Goal: Communication & Community: Answer question/provide support

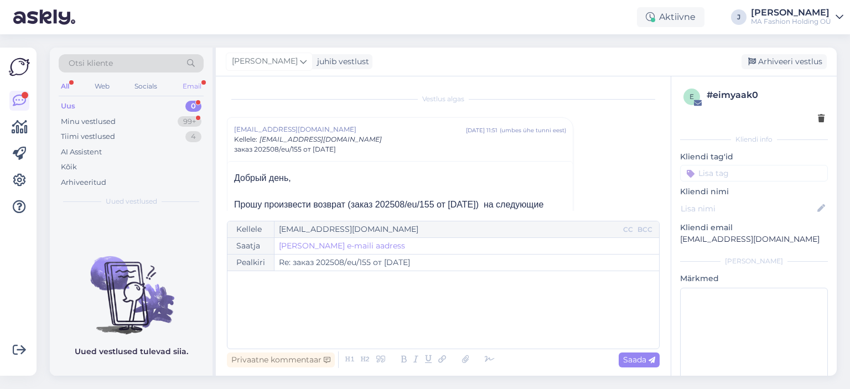
scroll to position [133, 0]
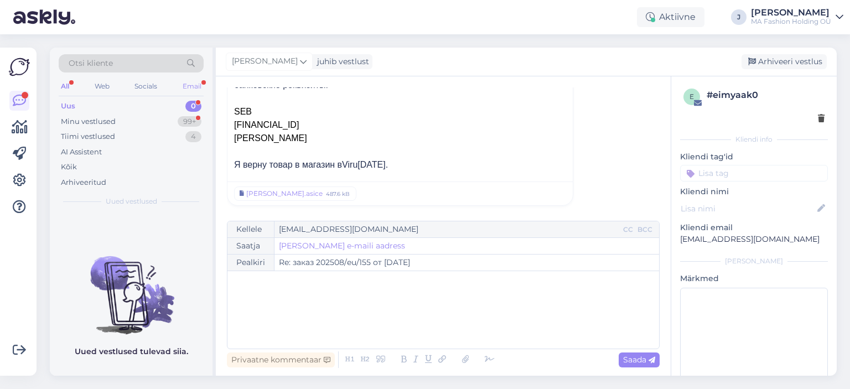
click at [187, 90] on div "Email" at bounding box center [191, 86] width 23 height 14
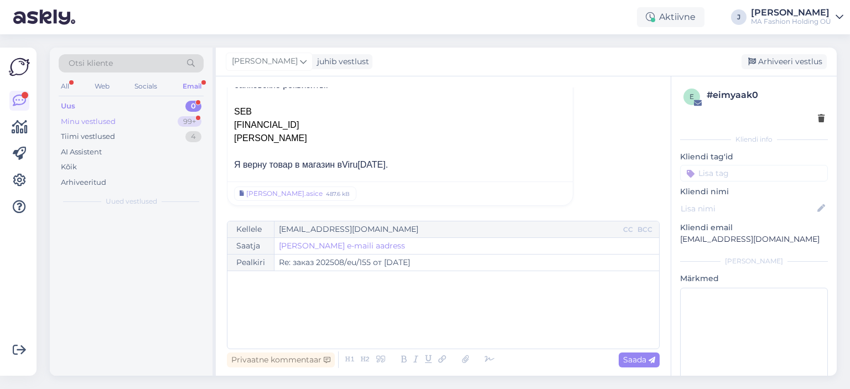
click at [168, 124] on div "Minu vestlused 99+" at bounding box center [131, 121] width 145 height 15
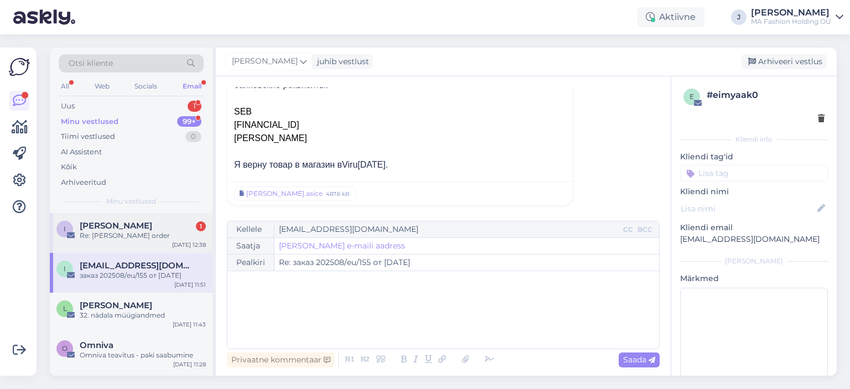
click at [135, 247] on div "I [PERSON_NAME] 1 Re: [PERSON_NAME] order [DATE] 12:38" at bounding box center [131, 233] width 163 height 40
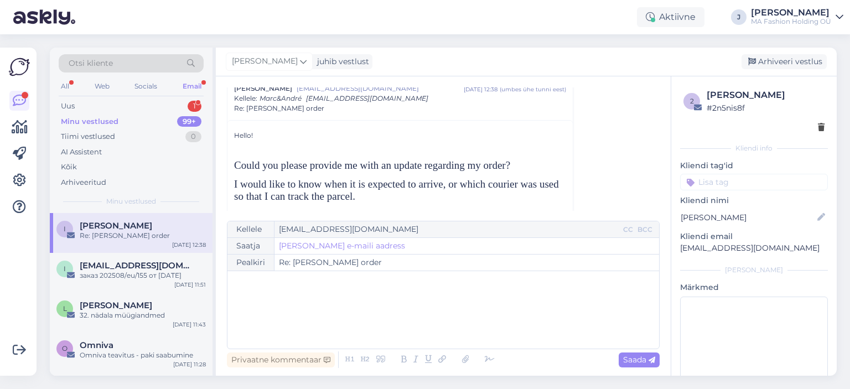
scroll to position [279, 0]
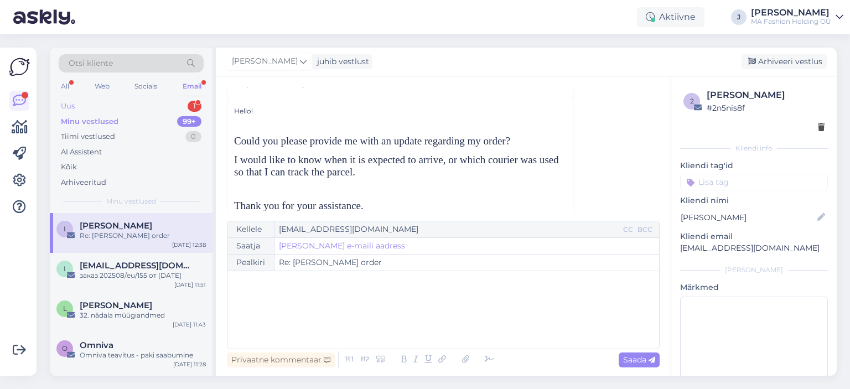
click at [133, 108] on div "Uus 1" at bounding box center [131, 105] width 145 height 15
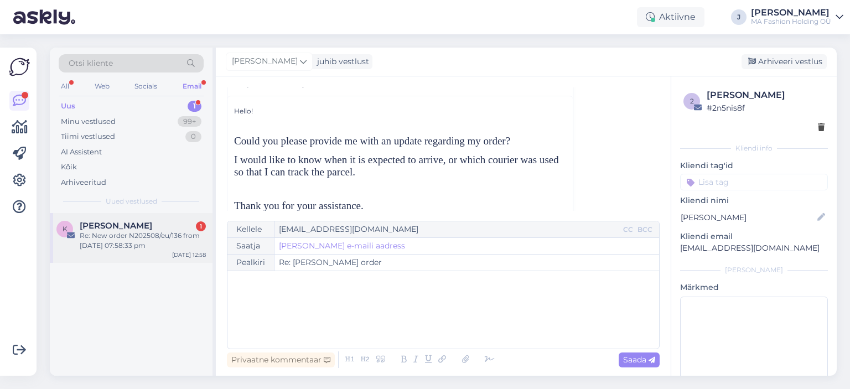
drag, startPoint x: 129, startPoint y: 199, endPoint x: 141, endPoint y: 232, distance: 35.4
click at [128, 200] on span "Uued vestlused" at bounding box center [131, 201] width 51 height 10
click at [141, 232] on div "Re: New order N202508/eu/136 from [DATE] 07:58:33 pm" at bounding box center [143, 241] width 126 height 20
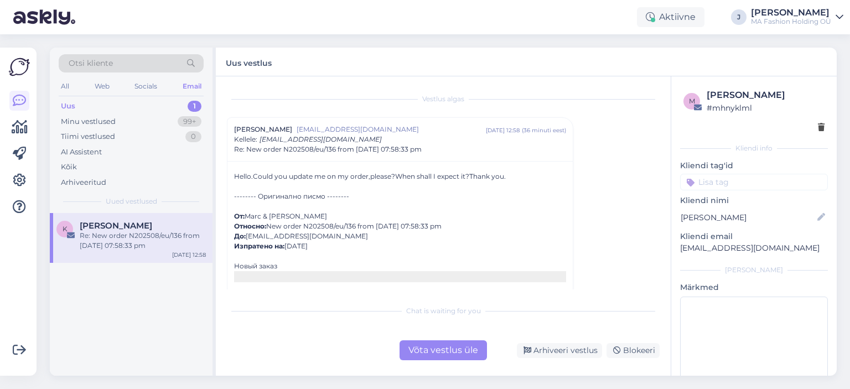
click at [455, 357] on div "Võta vestlus üle" at bounding box center [442, 350] width 87 height 20
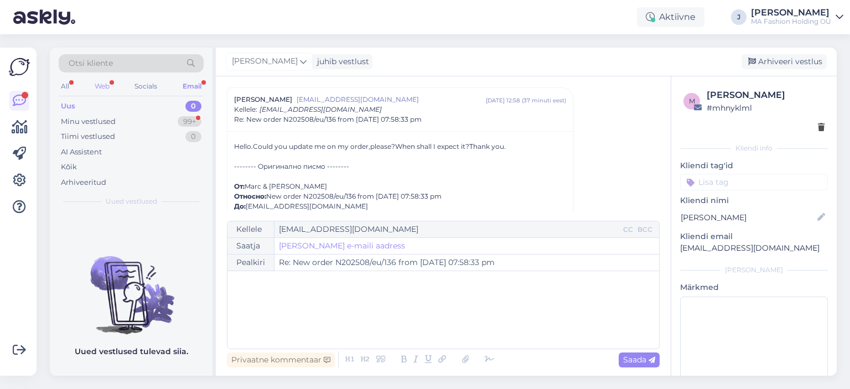
click at [112, 81] on div "Web" at bounding box center [101, 86] width 19 height 14
click at [121, 119] on div "Minu vestlused 99+" at bounding box center [131, 121] width 145 height 15
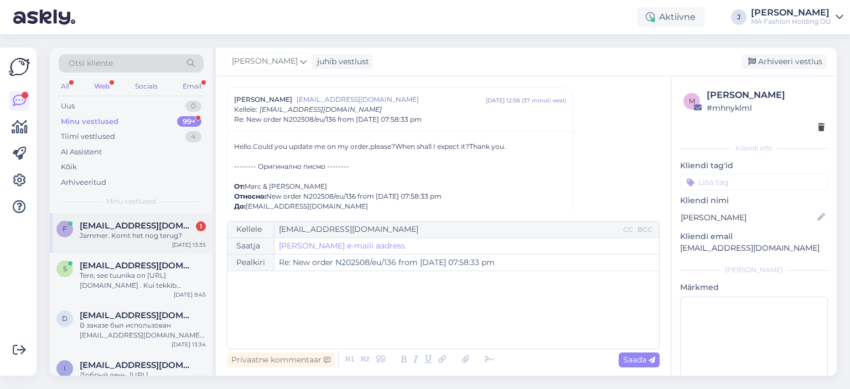
click at [174, 245] on div "[DATE] 13:35" at bounding box center [189, 245] width 34 height 8
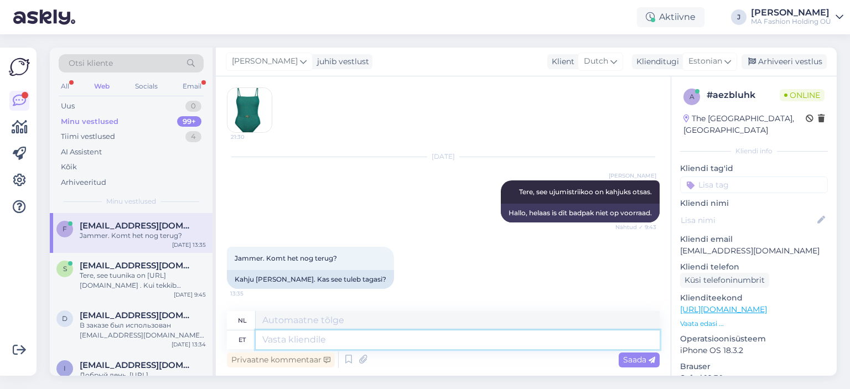
click at [352, 337] on textarea at bounding box center [458, 339] width 404 height 19
type textarea "Kahjuks"
type textarea "Helaas"
type textarea "Kahjuks mitte,"
type textarea "Helaas niet,"
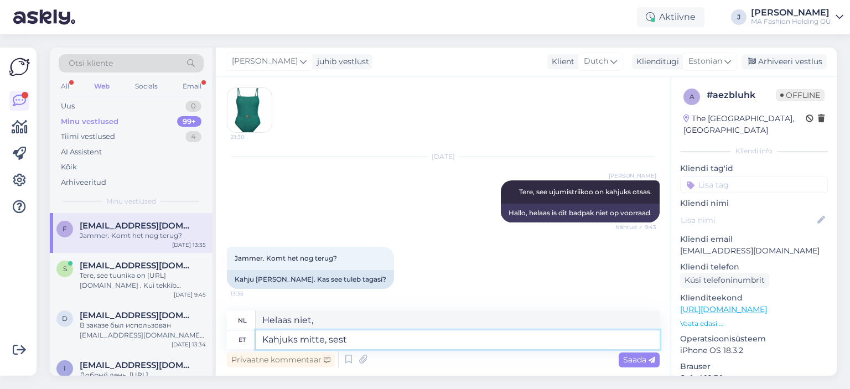
type textarea "Kahjuks mitte, sest s"
type textarea "Helaas niet, want"
type textarea "Kahjuks mitte, sest see o"
type textarea "Helaas niet, omdat het"
type textarea "Kahjuks mitte, sest see on"
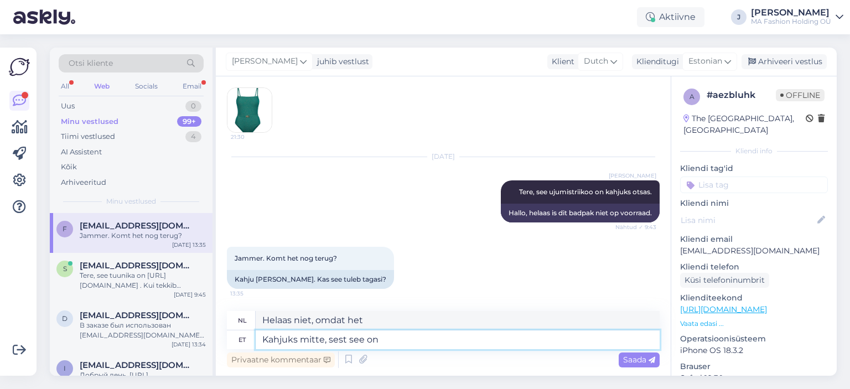
type textarea "Helaas niet, want het is"
type textarea "Kahjuks mitte, sest see on 2024"
type textarea "Helaas niet, want het is 2024"
type textarea "Kahjuks mitte, sest see on 2023"
type textarea "Helaas niet, want het is 2023"
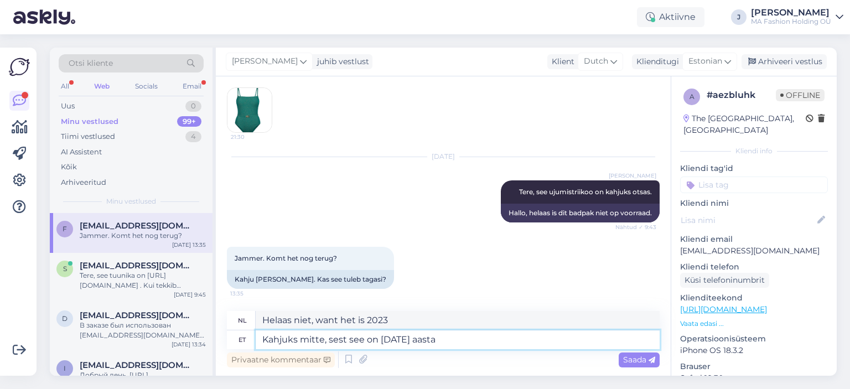
type textarea "Kahjuks mitte, sest see on [DATE] aasta"
type textarea "Helaas niet, want het is 2023."
type textarea "Kahjuks mitte, sest see on [DATE] aasta kollektsioon."
type textarea "Helaas niet, want dit is een collectie uit 2023."
type textarea "Kahjuks mitte, sest see on [DATE] aasta kollektsioon n"
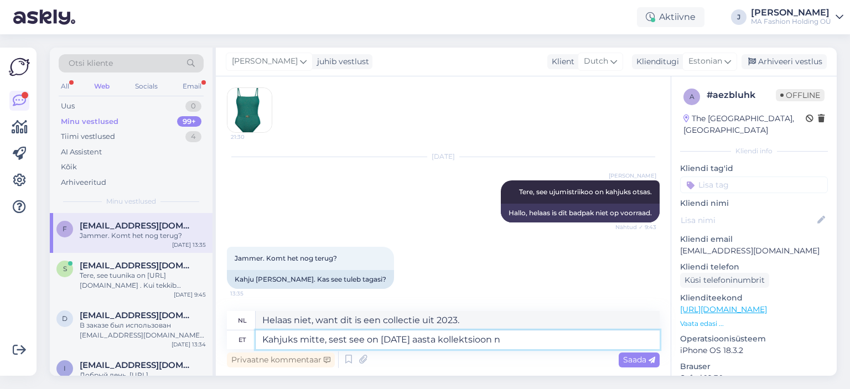
type textarea "Helaas niet, want dit is de collectie van 2023."
type textarea "Kahjuks mitte, sest see on [DATE] aasta kollektsioon ning ei"
type textarea "Helaas niet, want dit is de collectie van 2023 en"
type textarea "Kahjuks mitte, sest see on [DATE] aasta kollektsioon ning ei o"
type textarea "Helaas niet, want dit is de collectie van 2023 en niet"
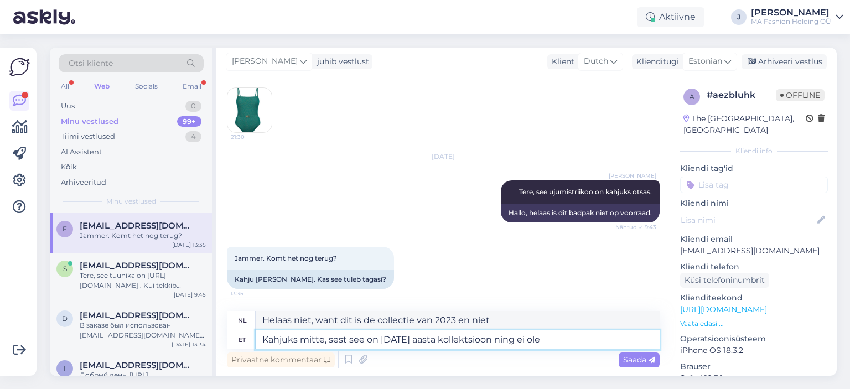
type textarea "Kahjuks mitte, sest see on [DATE] aasta kollektsioon ning ei ole"
type textarea "Helaas niet, want dit is een collectie uit 2023 en is niet"
type textarea "Kahjuks mitte, sest see on [DATE] aasta kollektsioon ning ei ole plaane"
type textarea "Helaas niet, want dit is een collectie uit 2023 en er zijn geen plannen"
type textarea "Kahjuks mitte, sest see on [DATE] aasta kollektsioon ning ei ole plaane uuesti s"
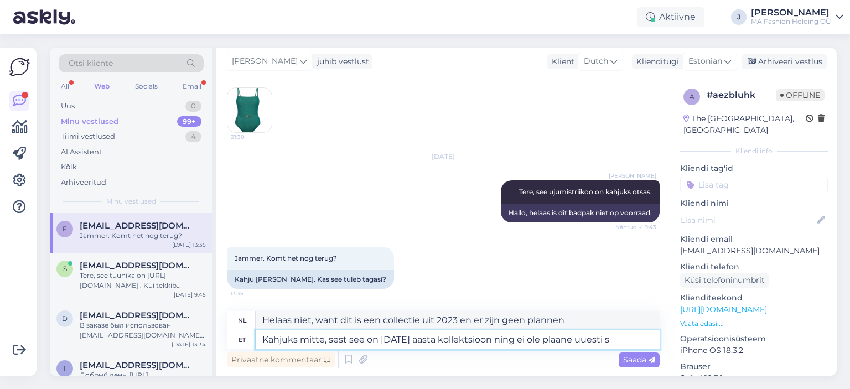
type textarea "Helaas niet, want dit is een collectie uit 2023 en er zijn geen plannen om de v…"
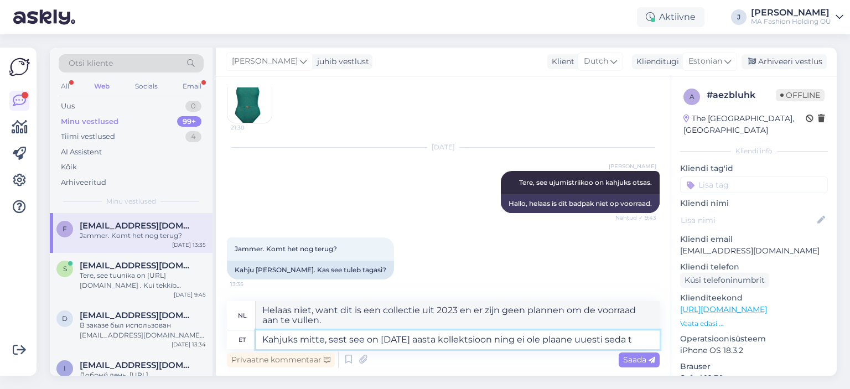
type textarea "Kahjuks mitte, sest see on [DATE] aasta kollektsioon ning ei ole plaane uuesti …"
type textarea "Helaas niet, want dit is de collectie van 2023 en er zijn geen plannen om deze …"
type textarea "Kahjuks mitte, sest see on [DATE] aasta kollektsioon ning ei ole plaane uuesti …"
type textarea "Helaas niet, want het betreft een collectie uit 2023 en er zijn geen plannen om…"
type textarea "Kahjuks mitte, sest see on [DATE] aasta kollektsioon ning ei ole plaane uuesti …"
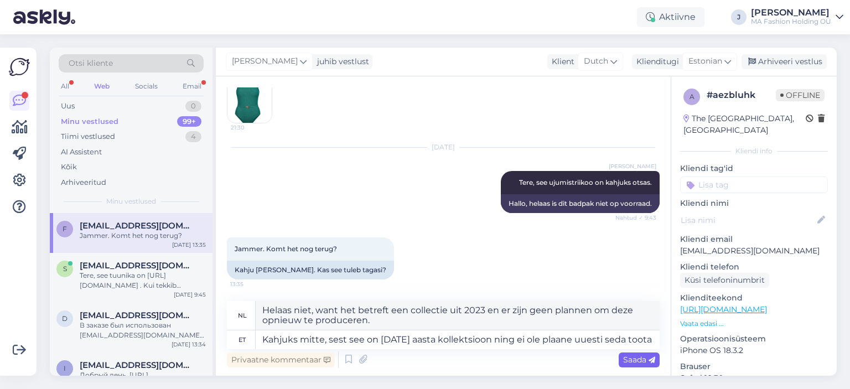
click at [649, 358] on icon at bounding box center [651, 360] width 7 height 7
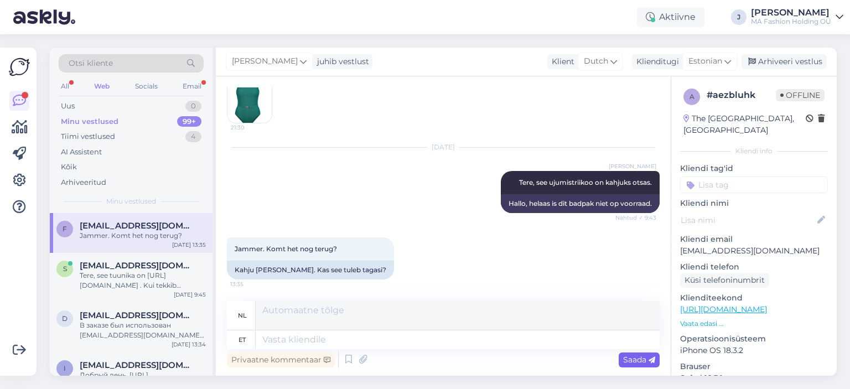
scroll to position [221, 0]
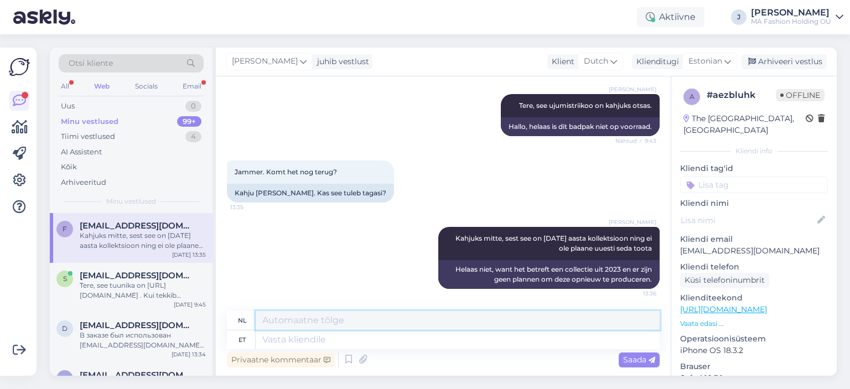
click at [441, 313] on textarea at bounding box center [458, 320] width 404 height 19
click at [194, 81] on div "Email" at bounding box center [191, 86] width 23 height 14
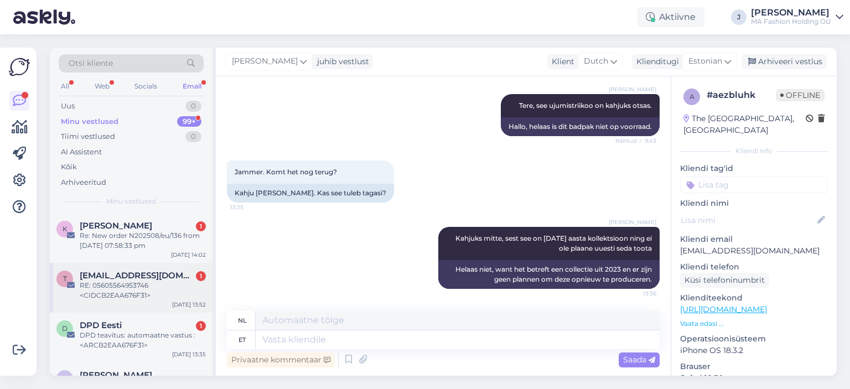
click at [144, 286] on div "RE: 05605564953746 <CIDCB2EAA676F31>" at bounding box center [143, 290] width 126 height 20
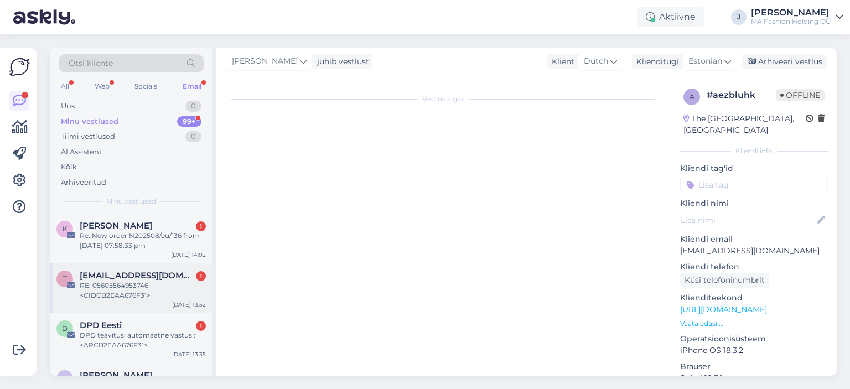
scroll to position [1168, 0]
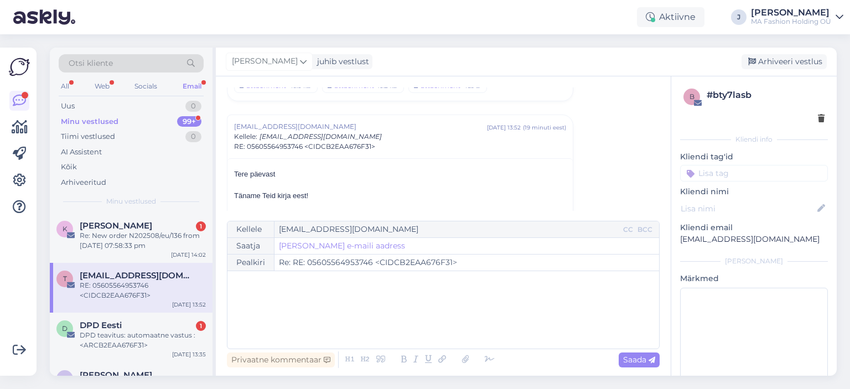
click at [285, 142] on span "RE: 05605564953746 <CIDCB2EAA676F31>" at bounding box center [304, 147] width 141 height 10
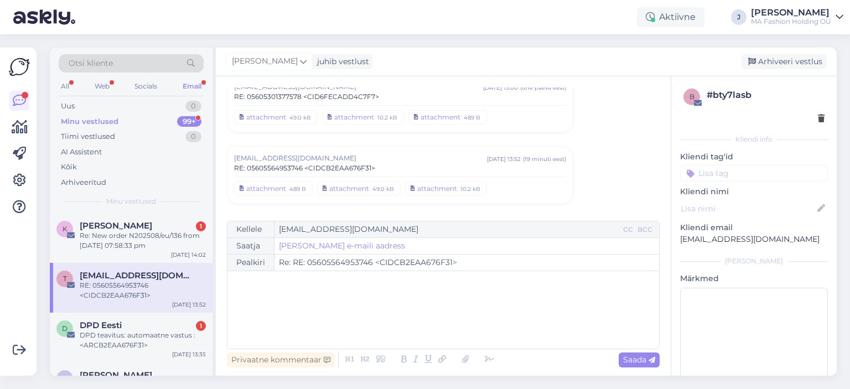
scroll to position [1127, 0]
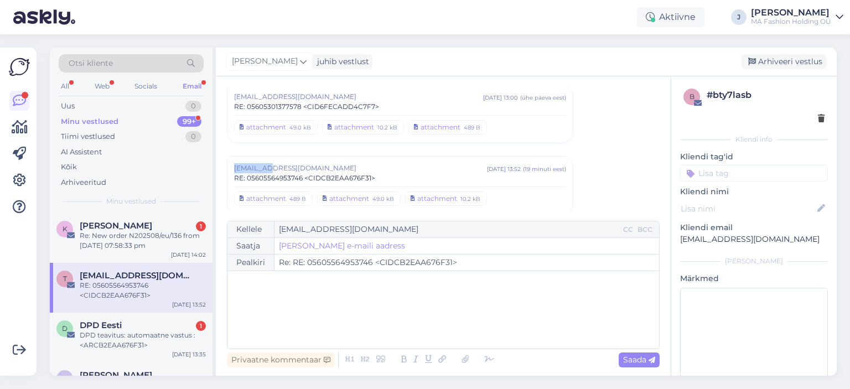
click at [284, 138] on div "Vestlus algas [EMAIL_ADDRESS][DOMAIN_NAME] [DATE] 12:25 ( 6 kuu eest ) DPD Eest…" at bounding box center [448, 148] width 443 height 123
click at [287, 173] on span "RE: 05605564953746 <CIDCB2EAA676F31>" at bounding box center [304, 178] width 141 height 10
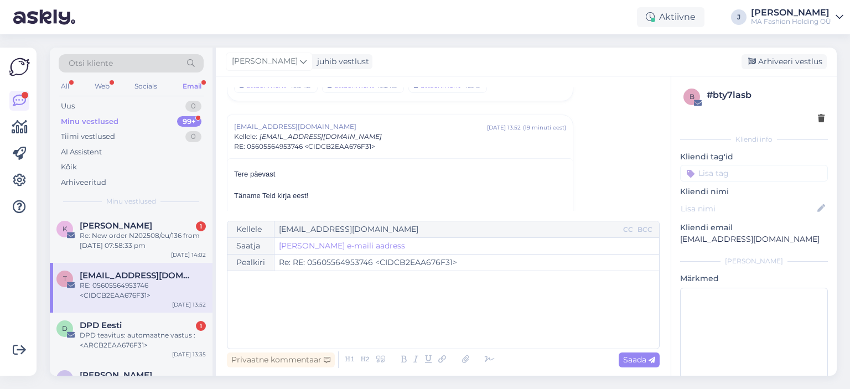
click at [283, 142] on span "RE: 05605564953746 <CIDCB2EAA676F31>" at bounding box center [304, 147] width 141 height 10
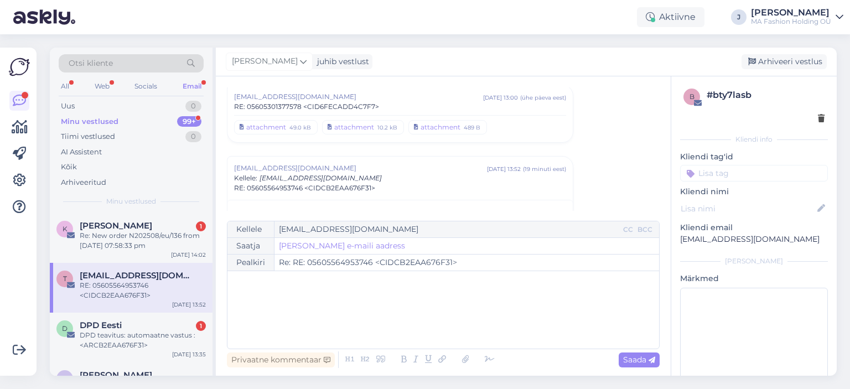
click at [283, 133] on div "[EMAIL_ADDRESS][DOMAIN_NAME] [DATE] 13:00 ( ühe päeva eest ) RE: 05605301377578…" at bounding box center [400, 114] width 346 height 58
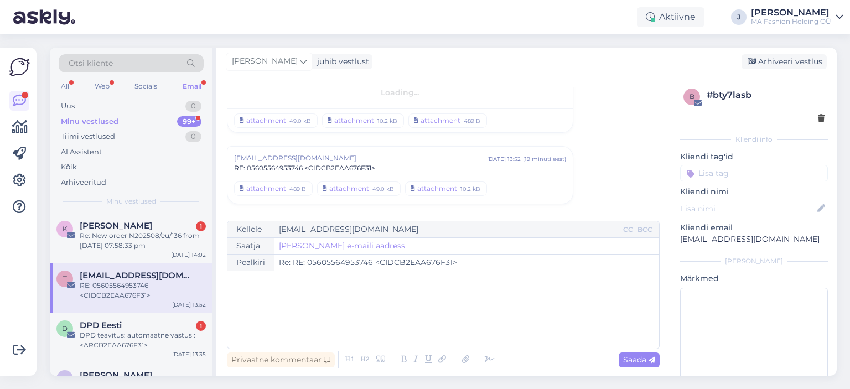
scroll to position [1921, 0]
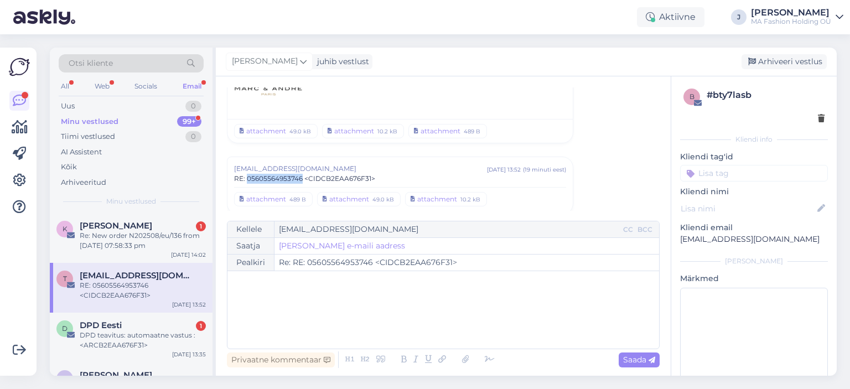
drag, startPoint x: 246, startPoint y: 171, endPoint x: 301, endPoint y: 172, distance: 55.3
click at [301, 174] on span "RE: 05605564953746 <CIDCB2EAA676F31>" at bounding box center [304, 179] width 141 height 10
copy span "05605564953746"
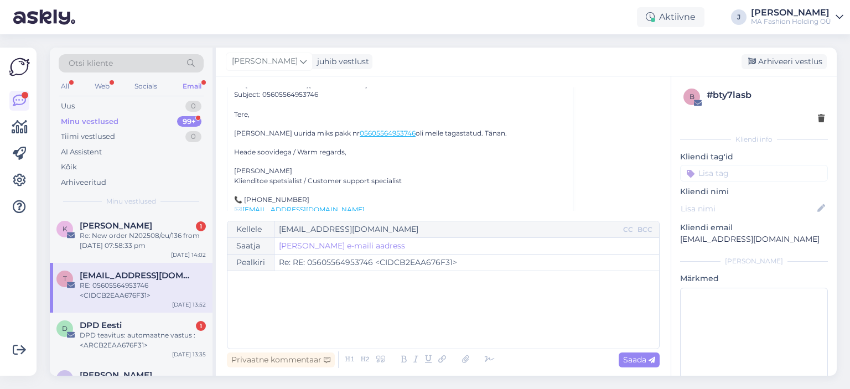
scroll to position [2640, 0]
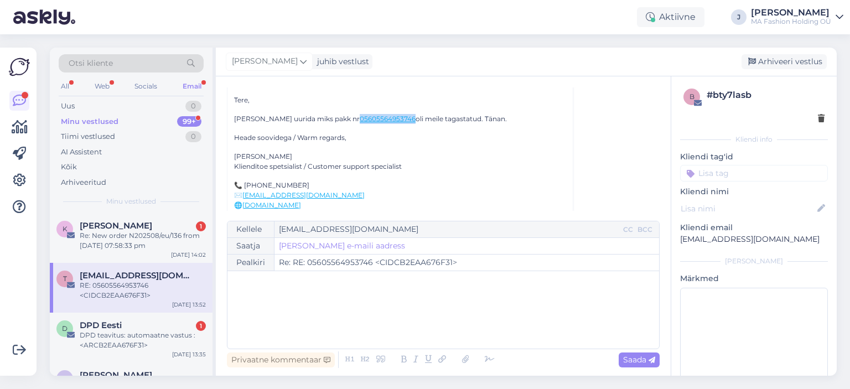
drag, startPoint x: 384, startPoint y: 98, endPoint x: 330, endPoint y: 98, distance: 54.2
click at [330, 114] on p "[PERSON_NAME] uurida miks pakk nr 05605564953746 oli meile tagastatud. Tänan." at bounding box center [400, 119] width 332 height 10
copy link "05605564953746"
type input "Re: RE: RE: 05605564953746 <CID61B8309A9227>"
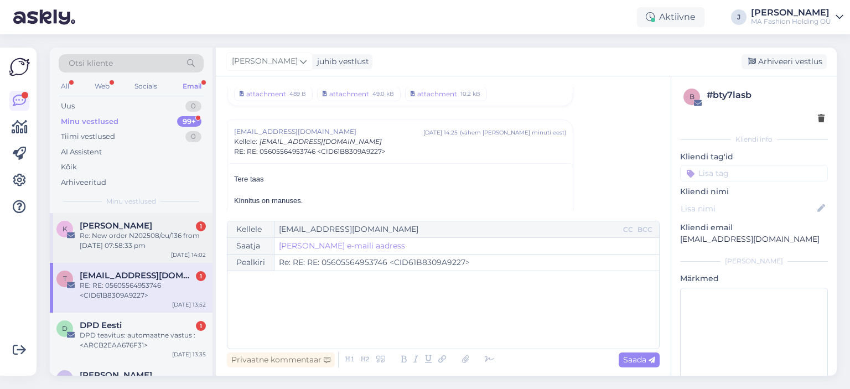
click at [153, 245] on div "Re: New order N202508/eu/136 from [DATE] 07:58:33 pm" at bounding box center [143, 241] width 126 height 20
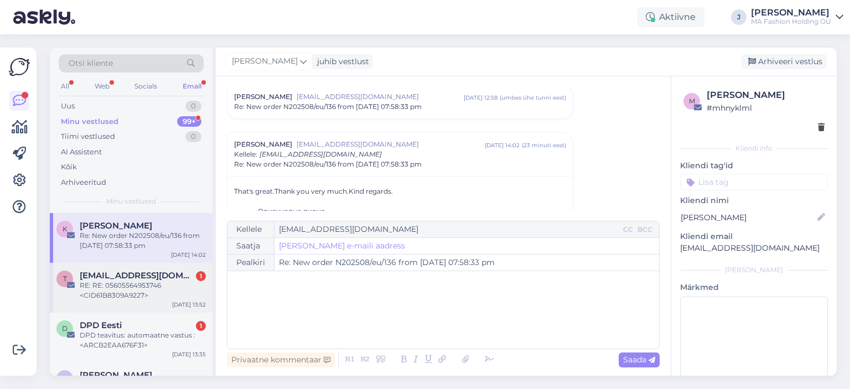
click at [146, 307] on div "t [EMAIL_ADDRESS][DOMAIN_NAME] 1 RE: RE: 05605564953746 <CID61B8309A9227> [DATE…" at bounding box center [131, 288] width 163 height 50
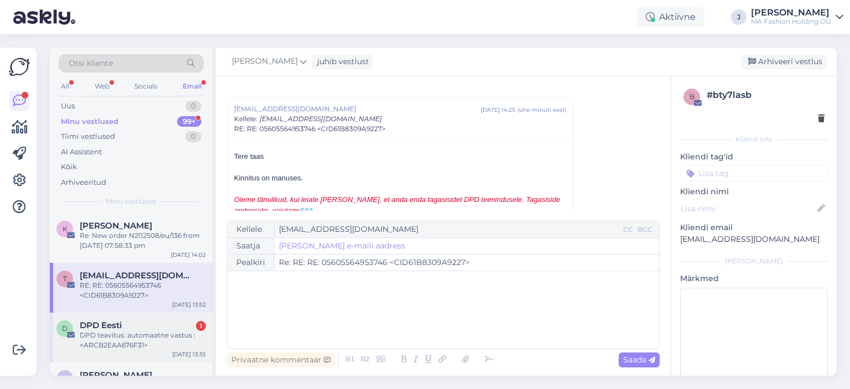
click at [147, 342] on div "DPD teavitus: automaatne vastus :<ARCB2EAA676F31>" at bounding box center [143, 340] width 126 height 20
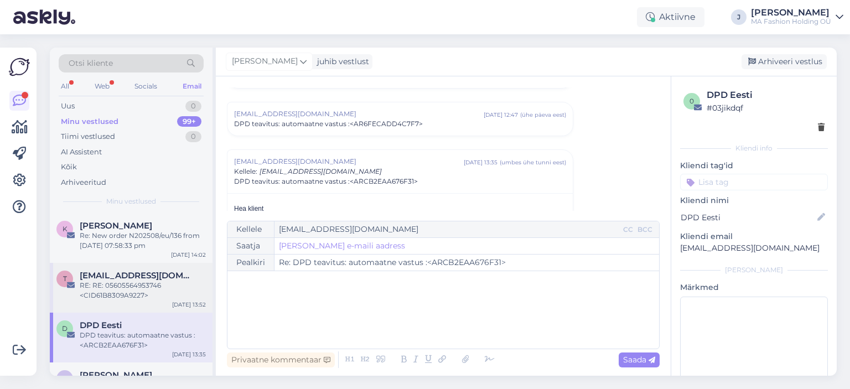
click at [137, 263] on div "t [EMAIL_ADDRESS][DOMAIN_NAME] RE: RE: 05605564953746 <CID61B8309A9227> [DATE] …" at bounding box center [131, 288] width 163 height 50
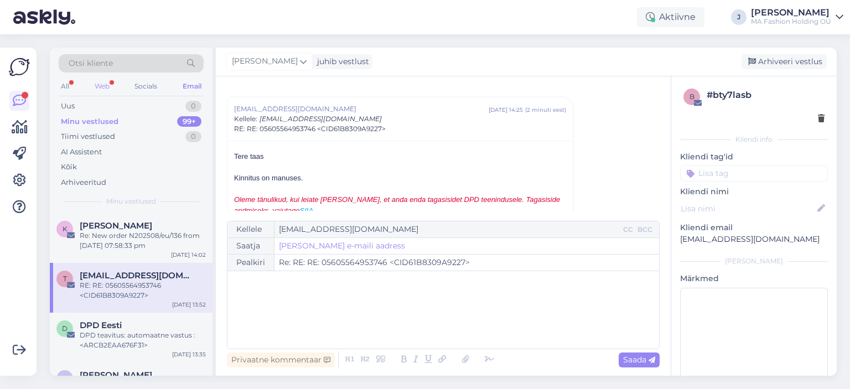
click at [98, 84] on div "Web" at bounding box center [101, 86] width 19 height 14
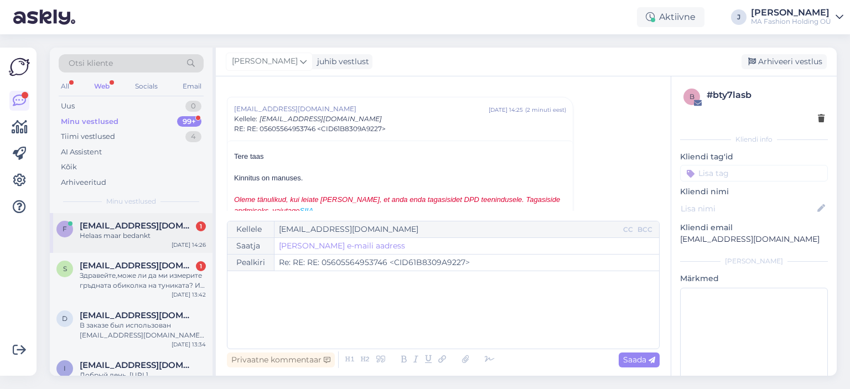
click at [146, 248] on div "f [EMAIL_ADDRESS][DOMAIN_NAME] 1 Helaas maar bedankt [DATE] 14:26" at bounding box center [131, 233] width 163 height 40
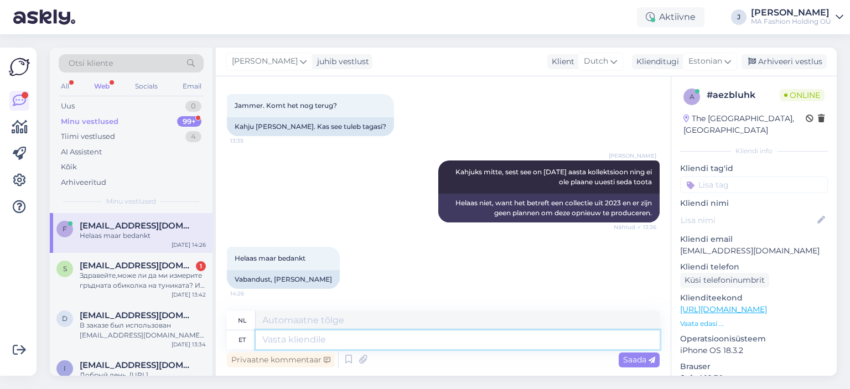
click at [304, 347] on textarea at bounding box center [458, 339] width 404 height 19
click at [715, 58] on span "Estonian" at bounding box center [705, 61] width 34 height 12
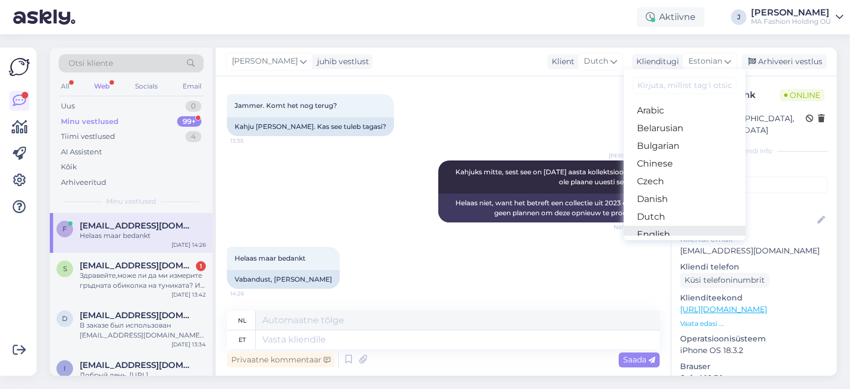
click at [679, 232] on link "English" at bounding box center [684, 235] width 122 height 18
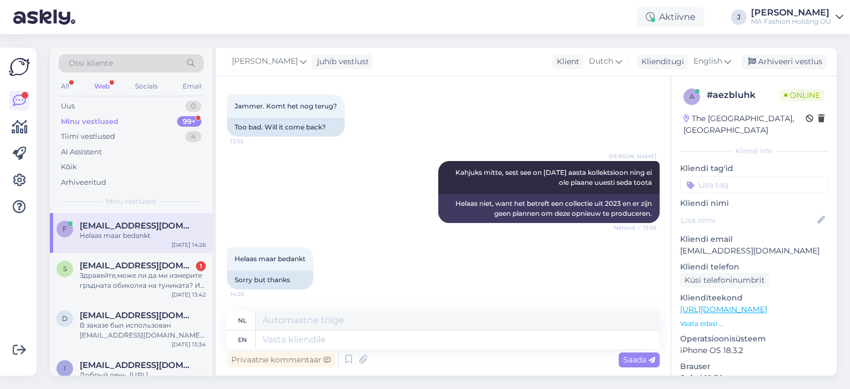
scroll to position [297, 0]
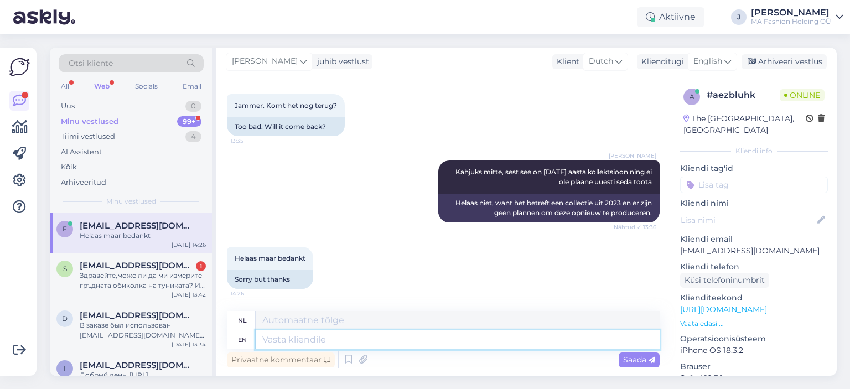
click at [394, 347] on textarea at bounding box center [458, 339] width 404 height 19
type textarea "You r"
type textarea "Jij"
type textarea "You are"
type textarea "Jij bent"
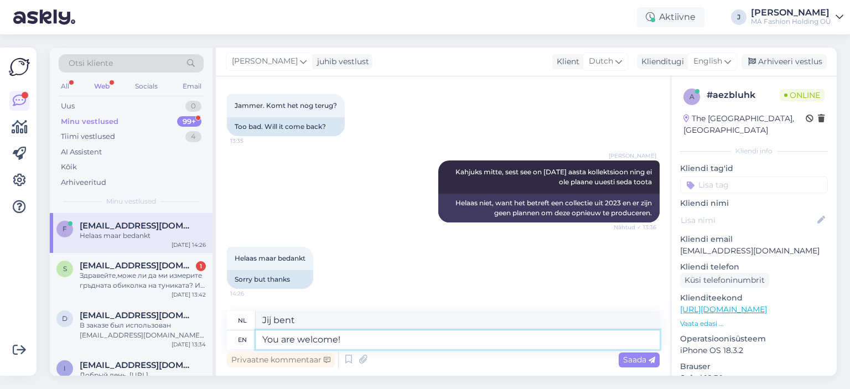
type textarea "You are welcome!"
type textarea "Graag gedaan!"
type textarea "You are welcome! Hope"
type textarea "Graag gedaan! Hoop"
type textarea "You are welcome! Hope you"
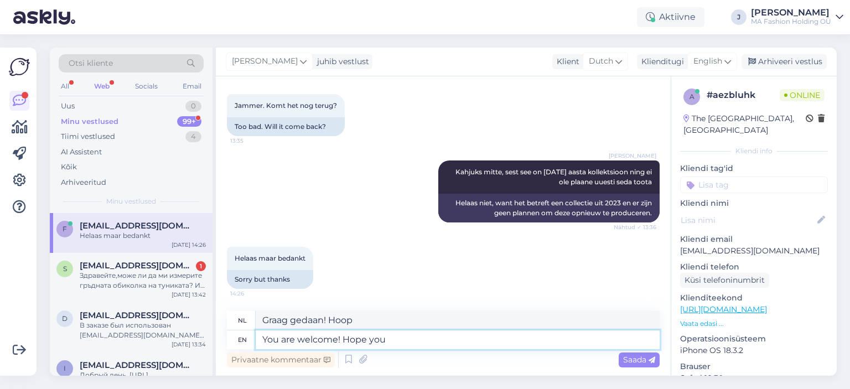
type textarea "Graag gedaan! Ik hoop dat je"
type textarea "You are welcome! Hope you can"
type textarea "Graag gedaan! Ik hoop dat je..."
type textarea "You are welcome! Hope you can find"
type textarea "Graag gedaan! Ik hoop dat je het vindt"
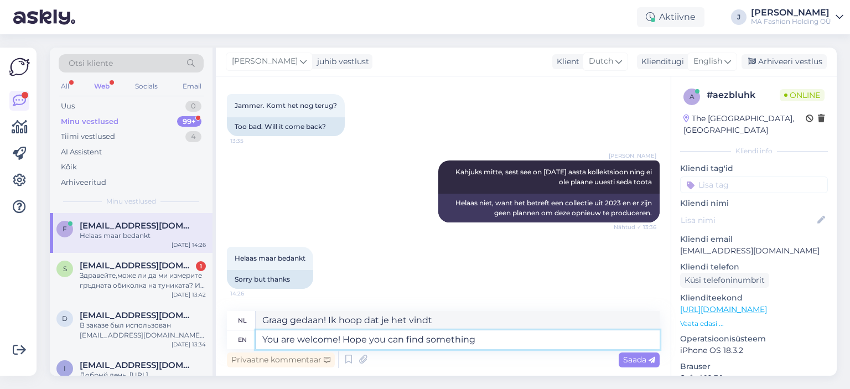
type textarea "You are welcome! Hope you can find something"
type textarea "Graag gedaan! Ik hoop dat je iets kunt vinden."
type textarea "You are welcome! Hope you can find something else"
type textarea "Graag gedaan! Hopelijk [PERSON_NAME] iets [PERSON_NAME]."
type textarea "You are welcome! Hope you can find something else you"
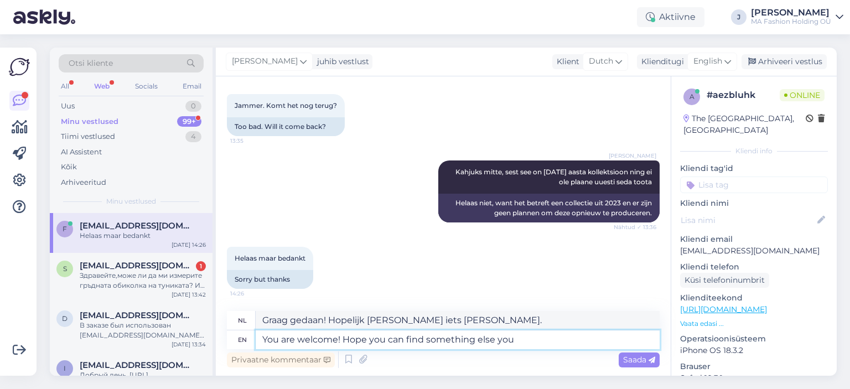
type textarea "Graag gedaan! Ik hoop dat je iets anders kunt vinden"
type textarea "You are welcome! Hope you can find something else you liek t"
type textarea "Graag gedaan! Hopelijk [PERSON_NAME] nog iets anders dat je leuk vindt."
type textarea "You are welcome! Hope you can find something else you like fo"
type textarea "Graag gedaan! Hopelijk [PERSON_NAME] nog iets anders wat je leuk vindt."
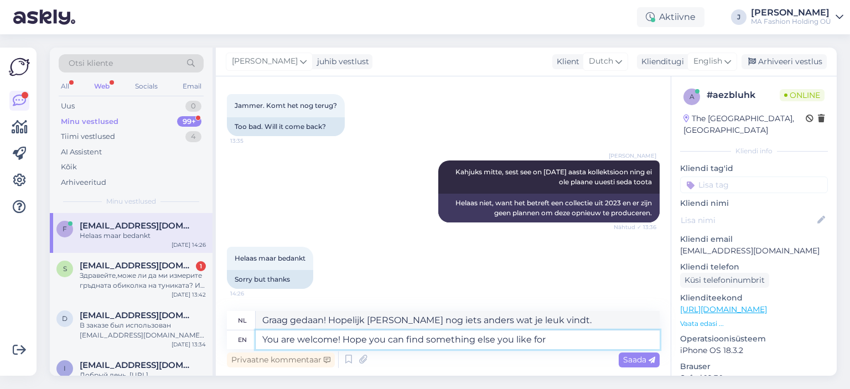
type textarea "You are welcome! Hope you can find something else you like for"
type textarea "Graag gedaan! Ik hoop dat je iets anders vindt wat je leuk vindt."
type textarea "You are welcome! Hope you can find something else you like from o"
type textarea "Graag gedaan! Ik hoop dat je nog iets anders leuks kunt vinden."
type textarea "You are welcome! Hope you can find something else you like from our"
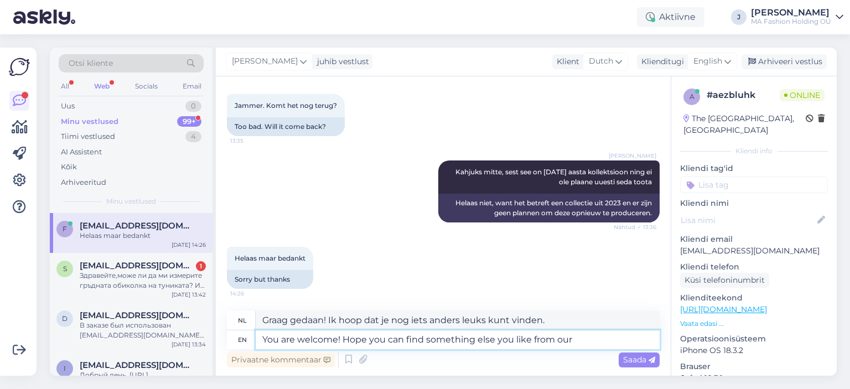
type textarea "Graag gedaan! Hopelijk vindt u nog iets anders dat u bevalt bij ons."
type textarea "You are welcome! Hope you can find something else you like from our collection!"
type textarea "Graag gedaan! Hopelijk vindt u nog iets anders dat u bevalt in onze collectie."
type textarea "You are welcome! Hope you can find something else you like from our collection!"
type textarea "Graag gedaan! Hopelijk vindt u nog iets anders wat u bevalt in onze collectie!"
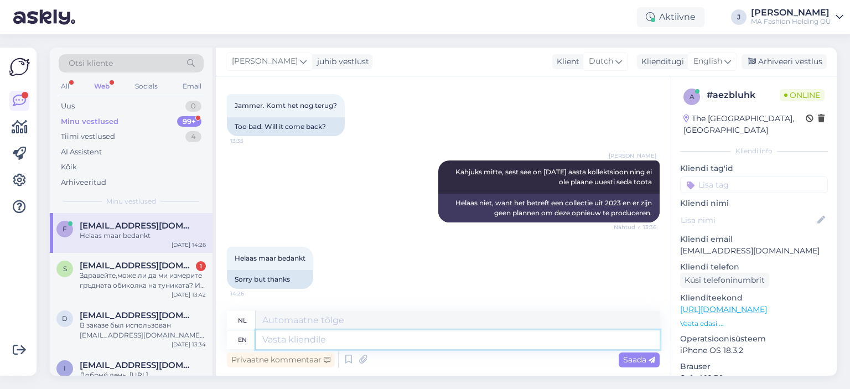
scroll to position [383, 0]
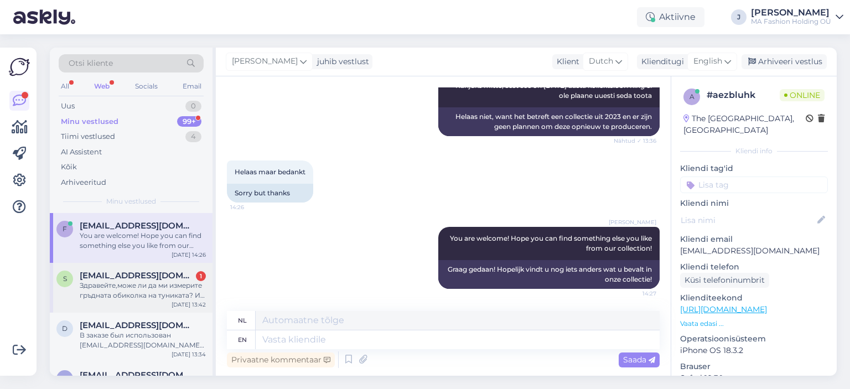
click at [186, 304] on div "[DATE] 13:42" at bounding box center [189, 304] width 34 height 8
